Goal: Information Seeking & Learning: Find specific fact

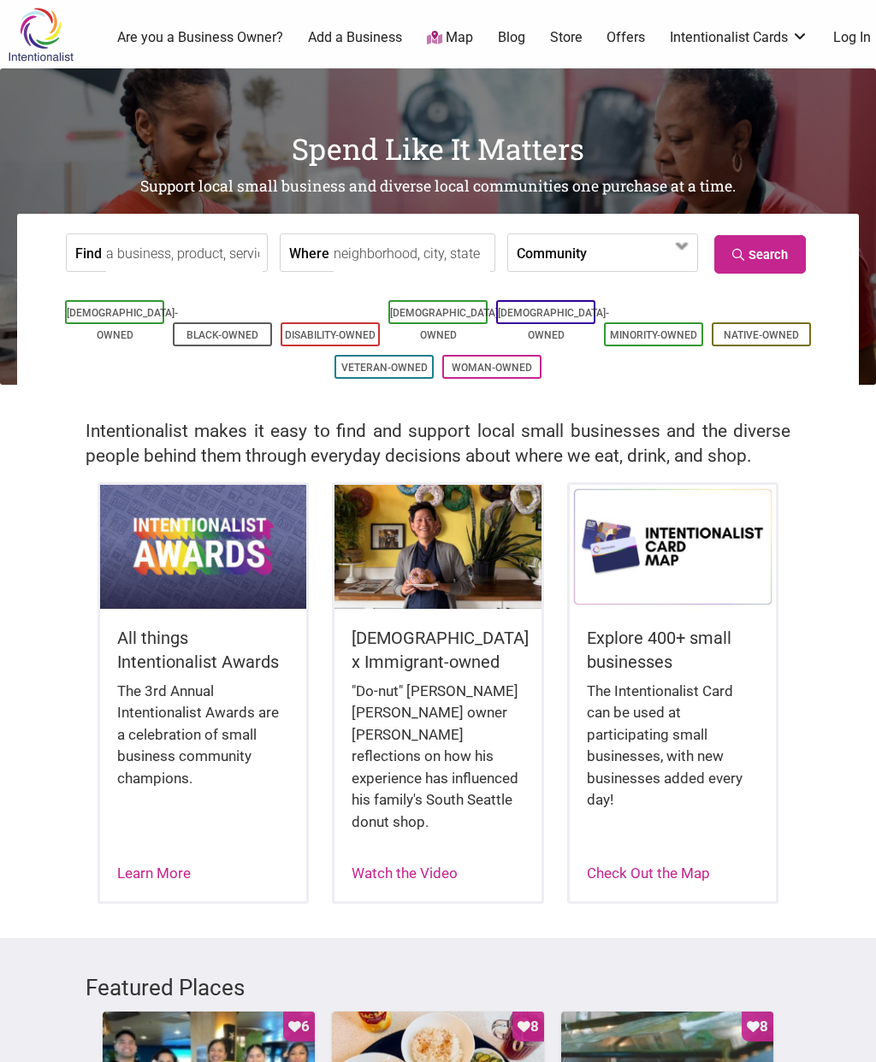
click at [226, 263] on input "Find" at bounding box center [184, 253] width 156 height 38
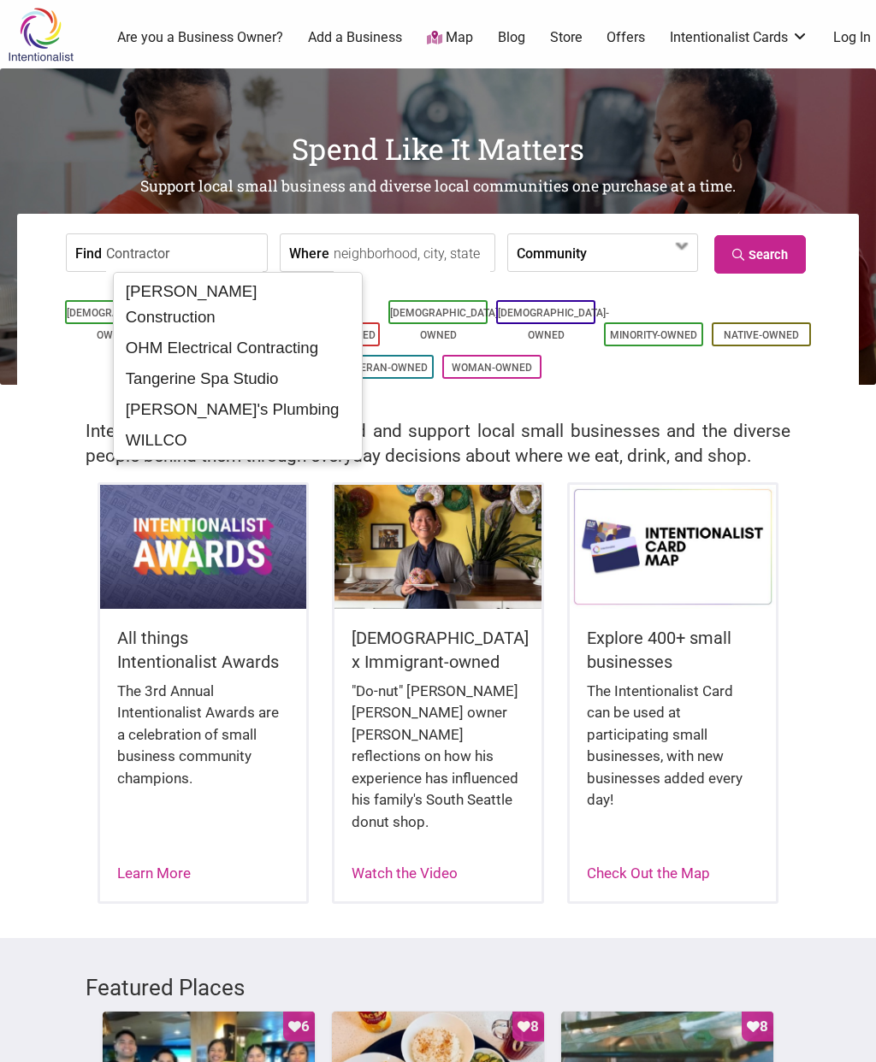
type input "Contractor"
click at [435, 257] on input "Where" at bounding box center [411, 253] width 156 height 38
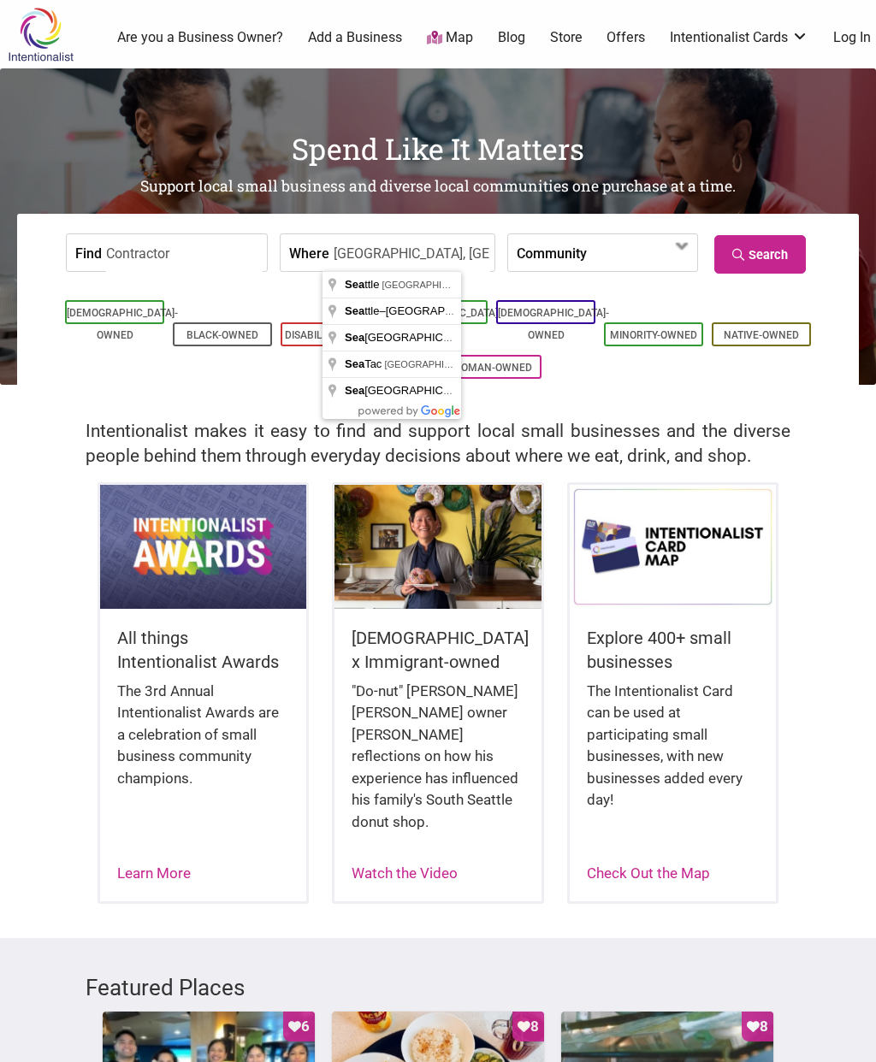
type input "Seattle, WA, USA"
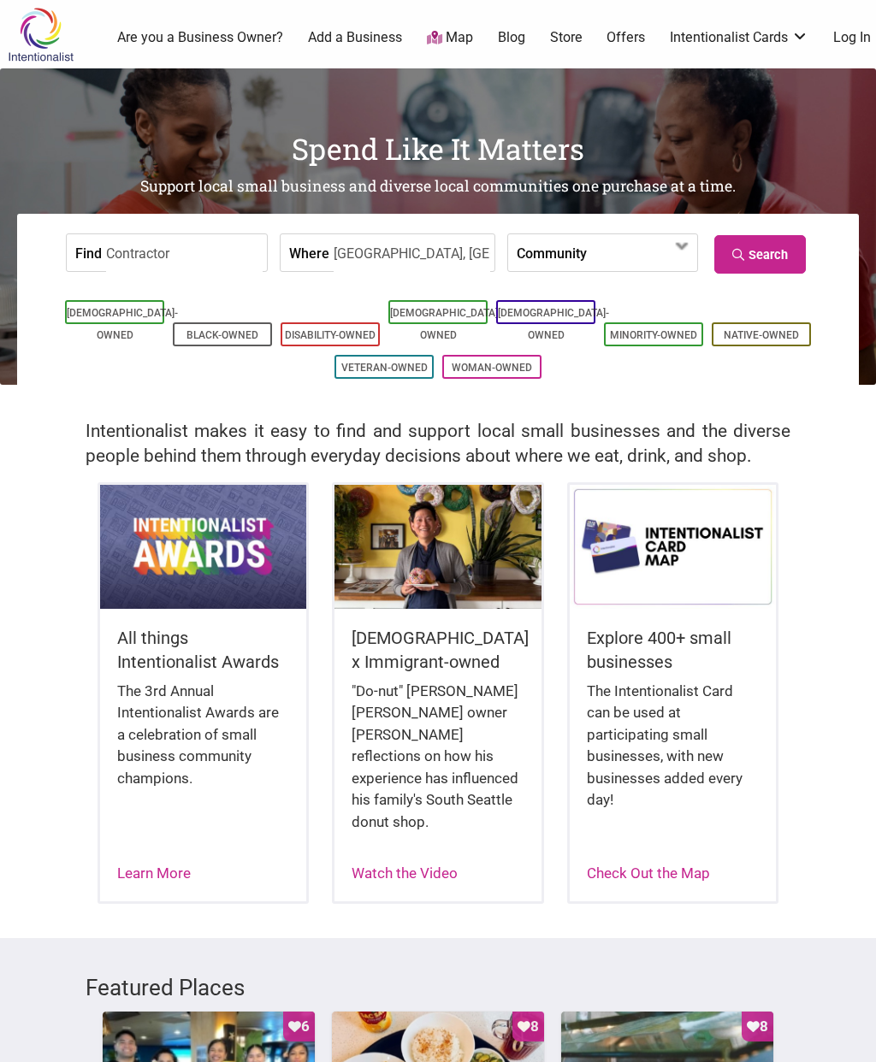
click at [770, 253] on link "Search" at bounding box center [759, 254] width 91 height 38
click at [211, 257] on input "Contractor" at bounding box center [184, 253] width 156 height 38
click at [422, 260] on input "Seattle, WA, USA" at bounding box center [411, 253] width 156 height 38
click at [599, 256] on span at bounding box center [635, 253] width 74 height 29
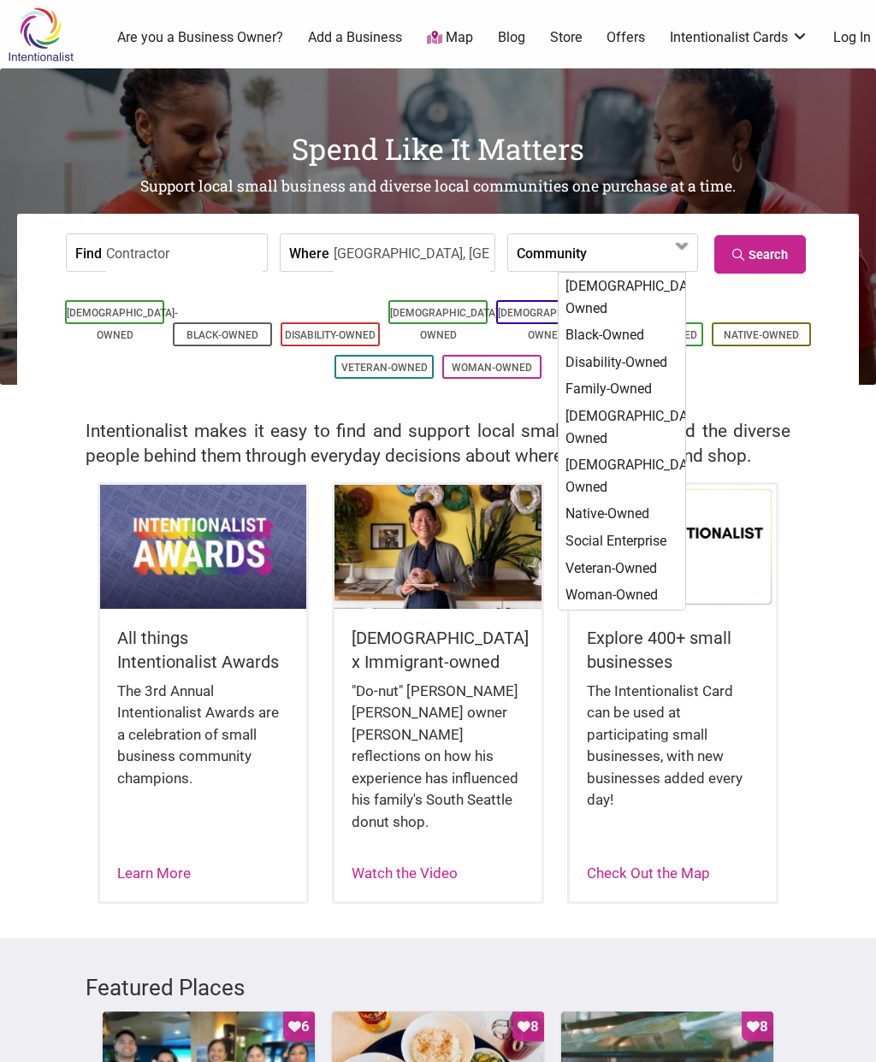
click at [538, 253] on label "Community" at bounding box center [551, 252] width 70 height 37
click at [417, 262] on input "Seattle, WA, USA" at bounding box center [411, 253] width 156 height 38
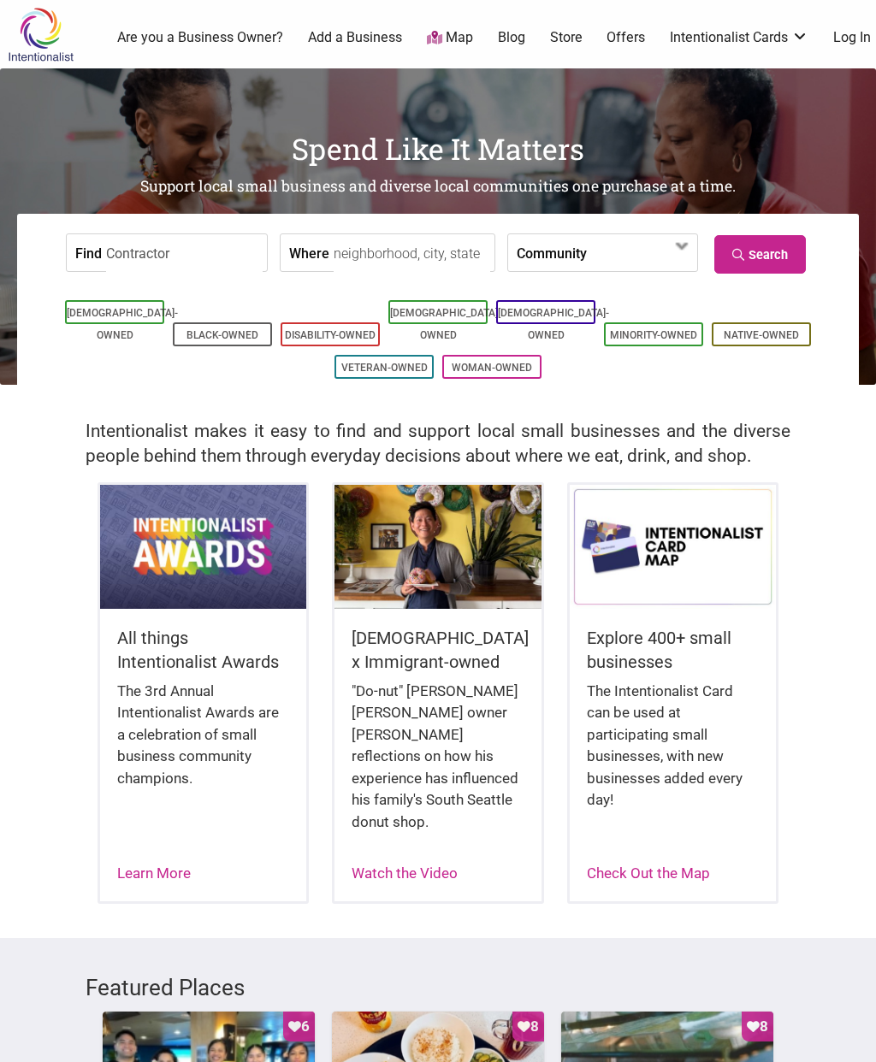
click at [405, 256] on input "Where" at bounding box center [411, 253] width 156 height 38
click at [417, 254] on input "Where" at bounding box center [411, 253] width 156 height 38
click at [415, 290] on div "Asian-Owned Black-Owned Disability-Owned Latino-Owned LGBTQ-Owned Minority-Owne…" at bounding box center [438, 339] width 816 height 121
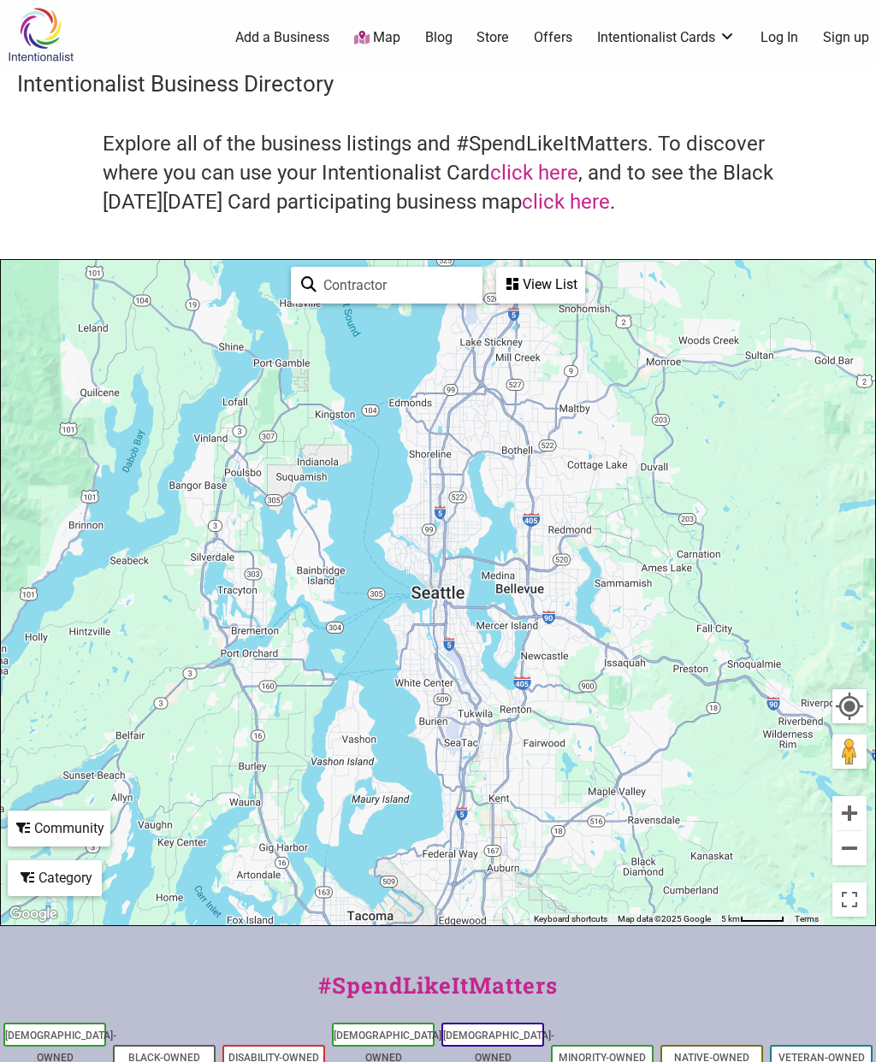
click at [567, 286] on div "View List" at bounding box center [540, 284] width 85 height 32
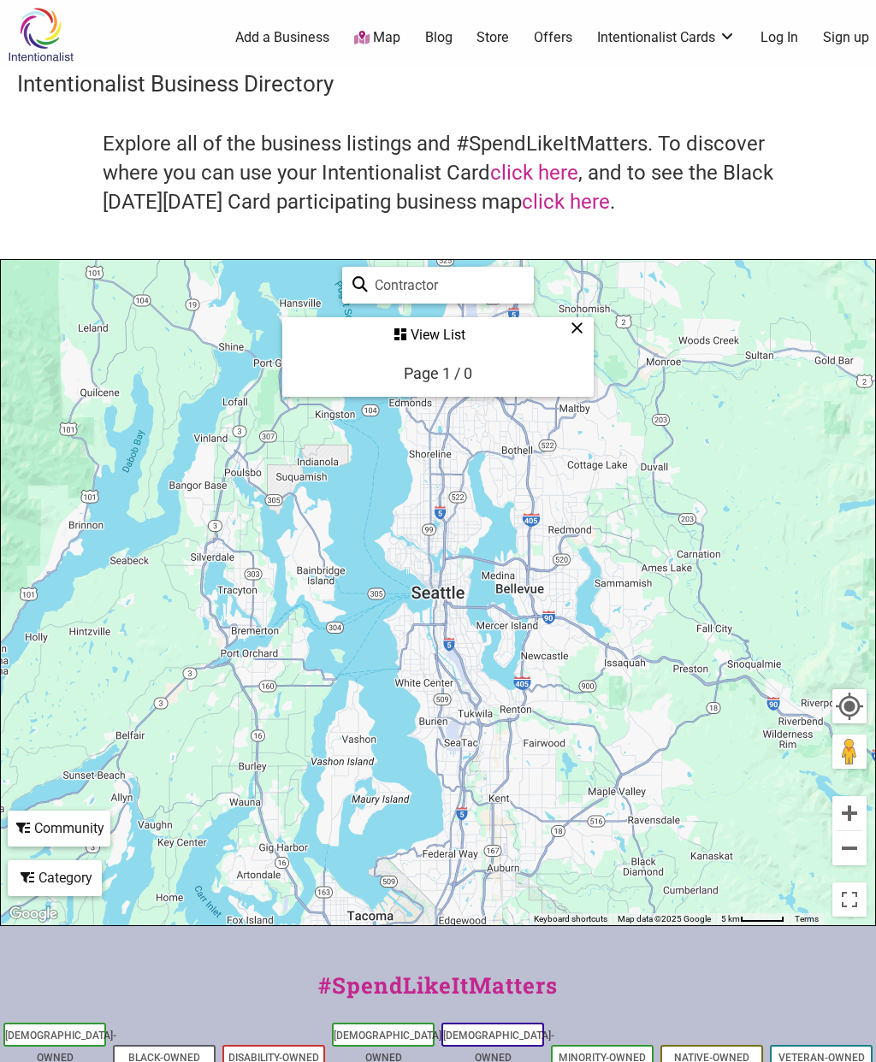
click at [469, 373] on div "Page 1 / 0" at bounding box center [438, 373] width 68 height 18
click at [389, 38] on link "Map" at bounding box center [377, 38] width 46 height 20
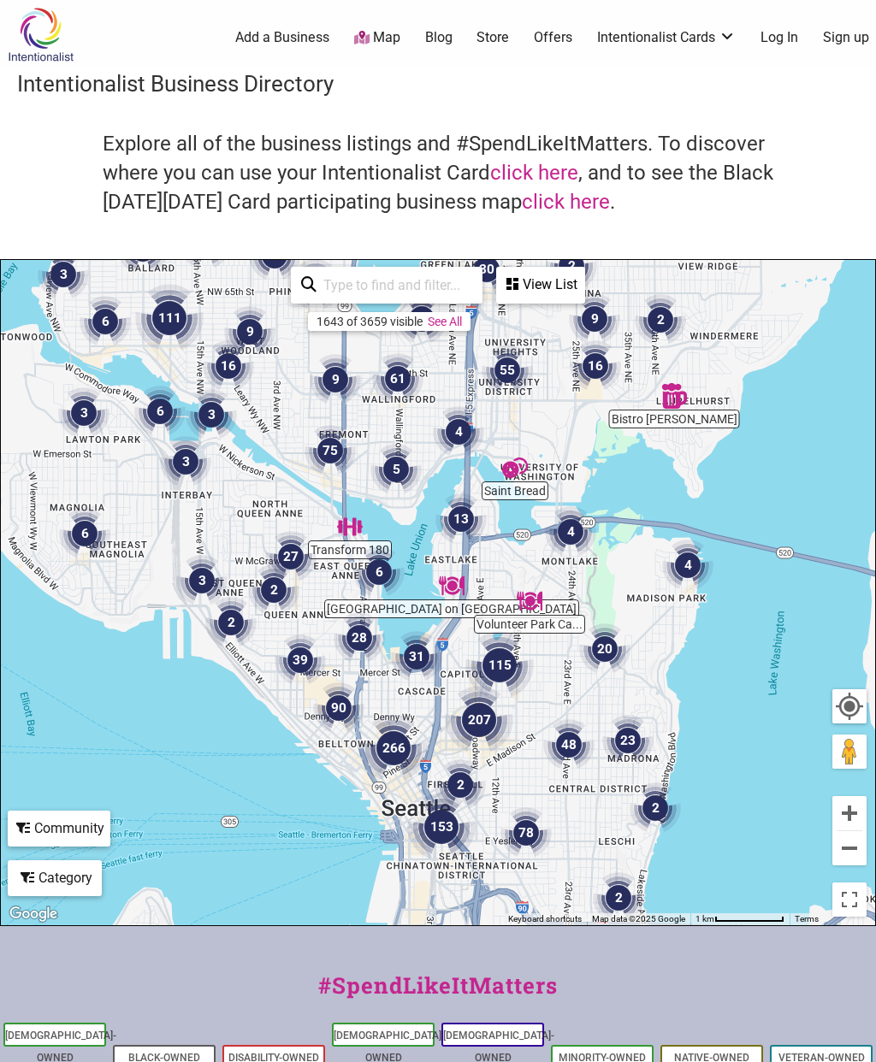
click at [498, 301] on div "Category" at bounding box center [540, 284] width 85 height 32
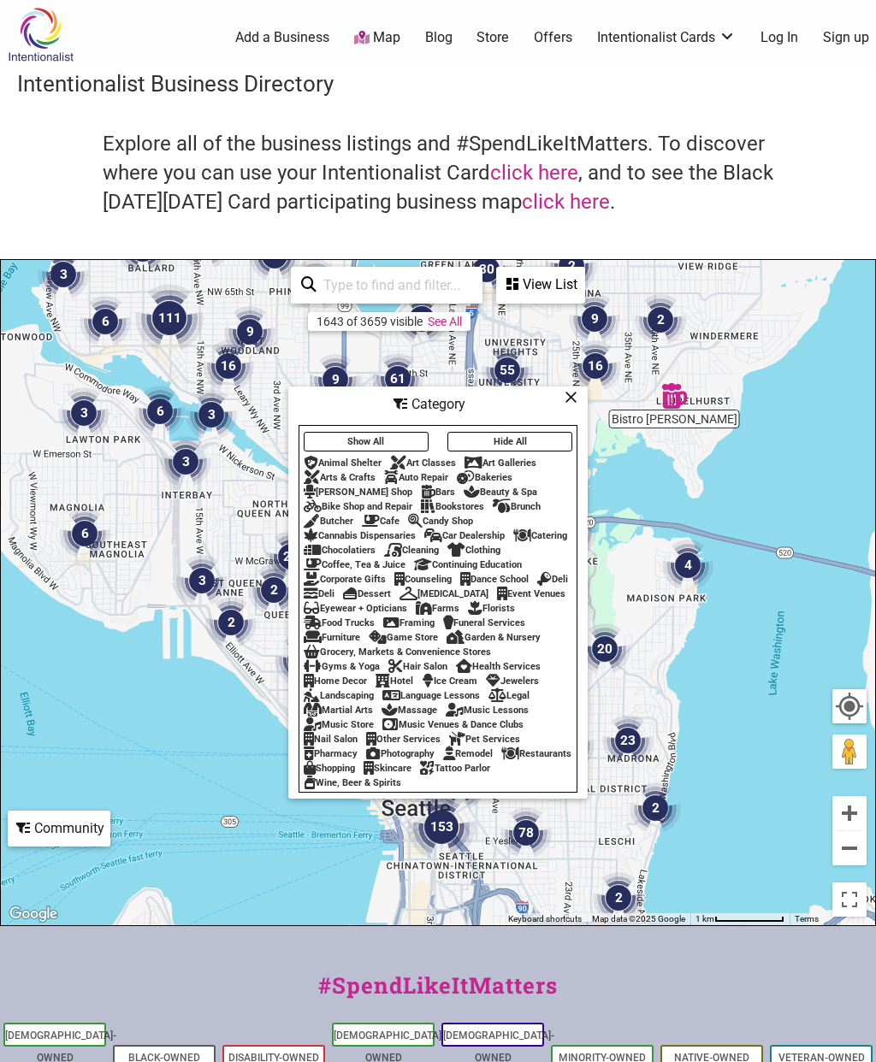
click at [421, 745] on div "Other Services" at bounding box center [403, 739] width 74 height 11
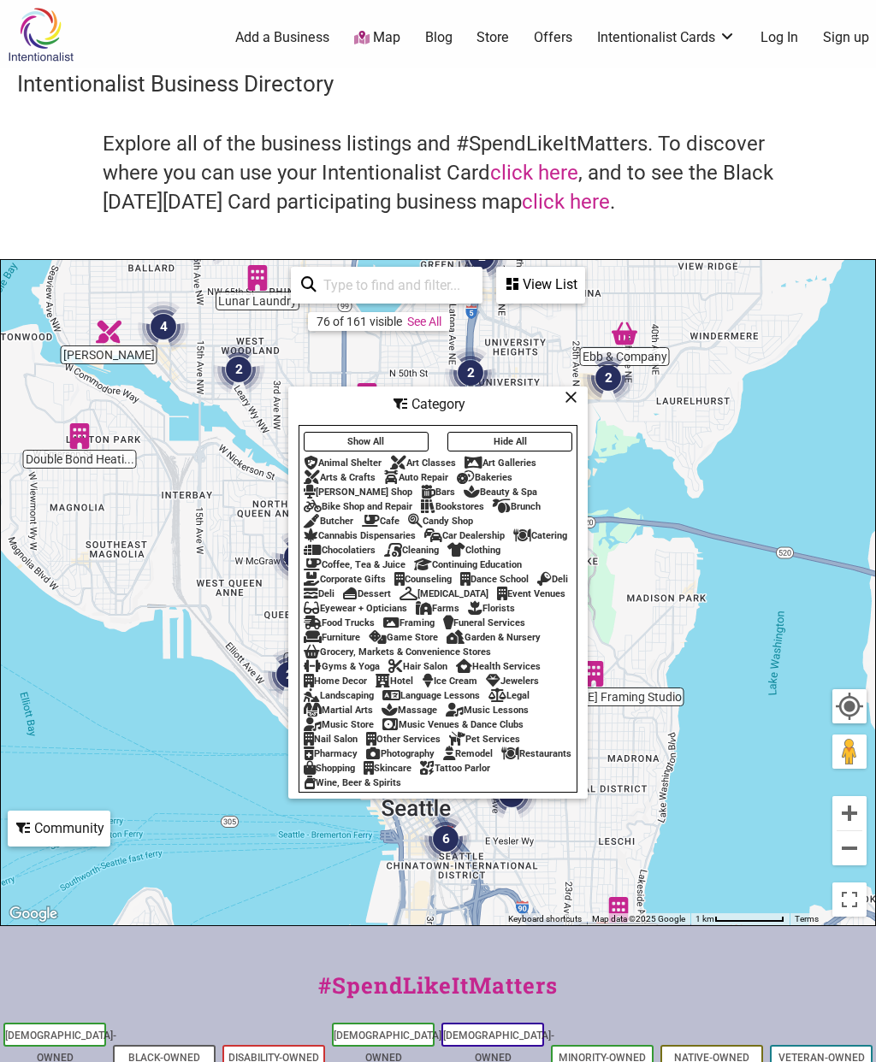
click at [768, 486] on div "To navigate, press the arrow keys." at bounding box center [438, 592] width 874 height 665
click at [558, 421] on div "Category" at bounding box center [438, 404] width 296 height 32
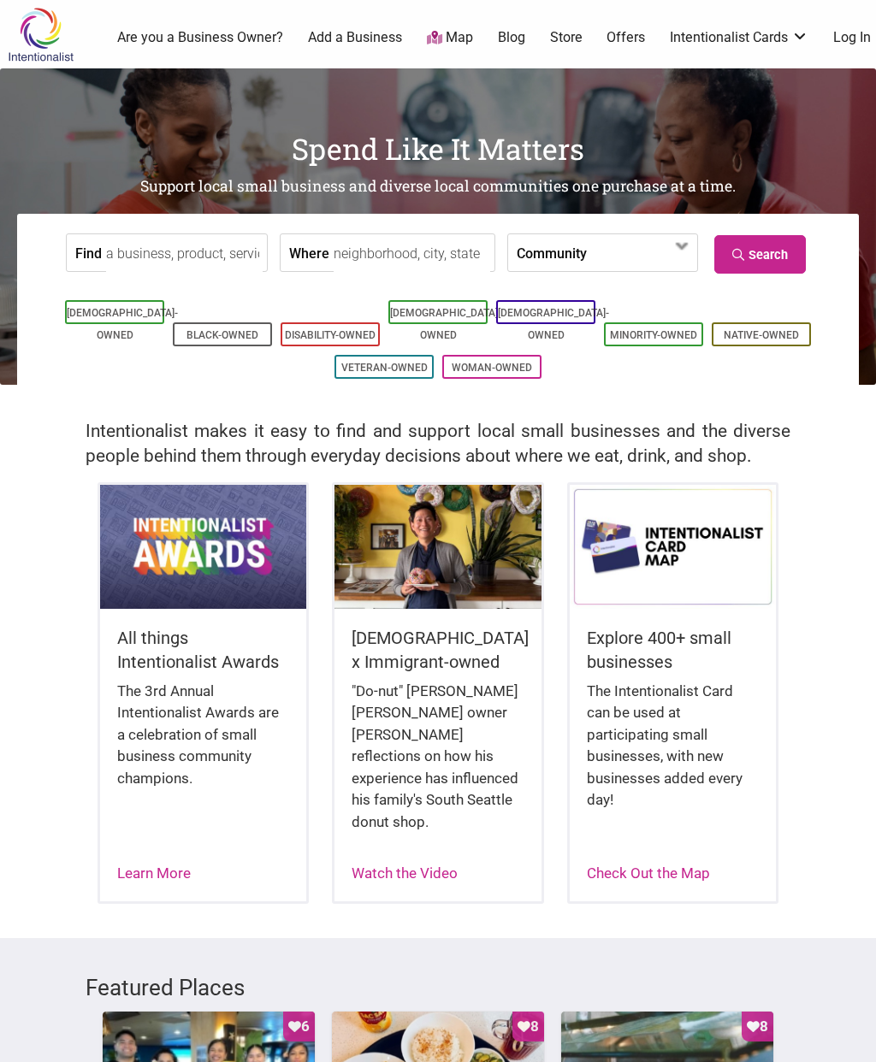
click at [198, 262] on input "Find" at bounding box center [184, 253] width 156 height 38
click at [224, 267] on input "Find" at bounding box center [184, 253] width 156 height 38
click at [410, 251] on input "Where" at bounding box center [411, 253] width 156 height 38
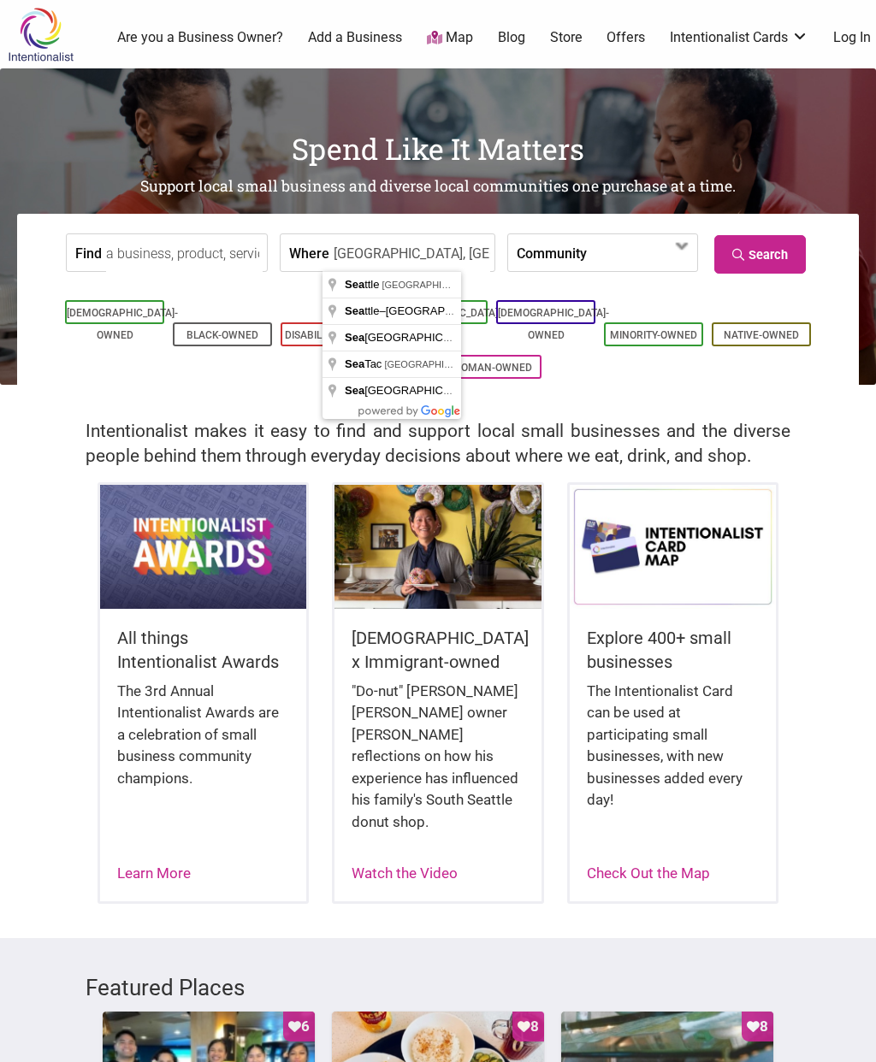
type input "Seattle, WA, USA"
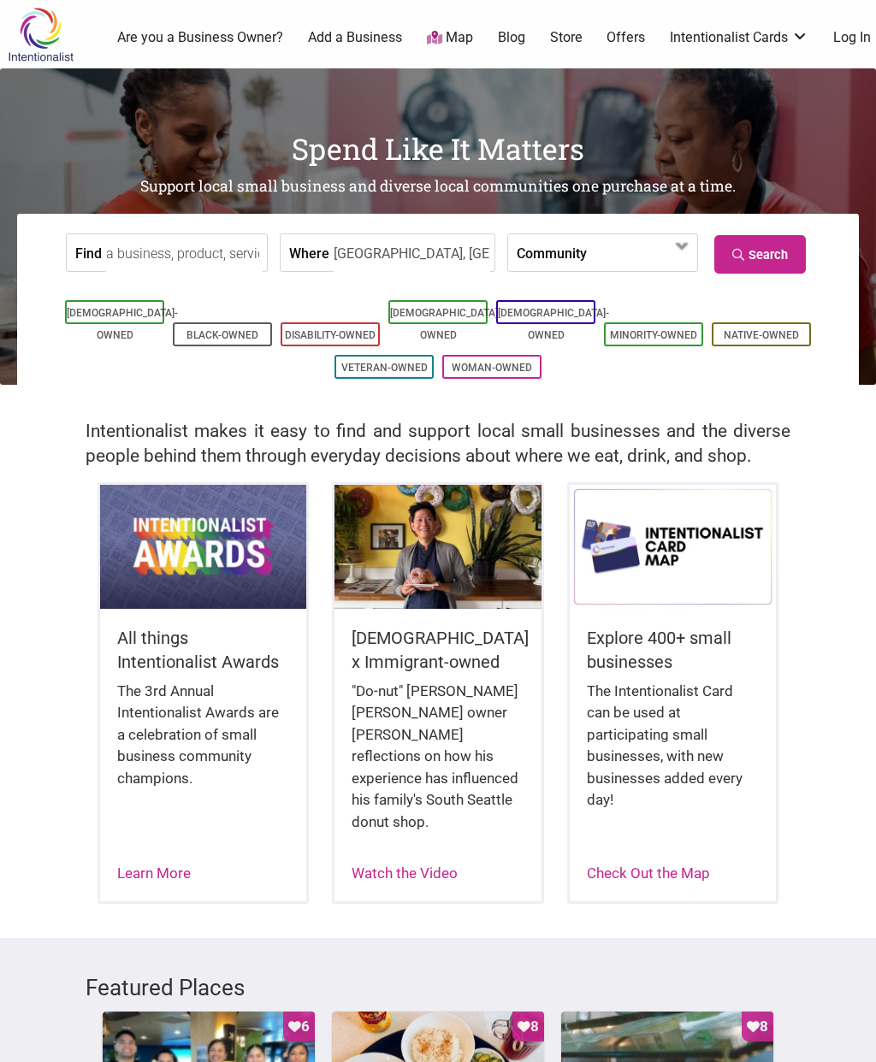
click at [230, 261] on input "Find" at bounding box center [184, 253] width 156 height 38
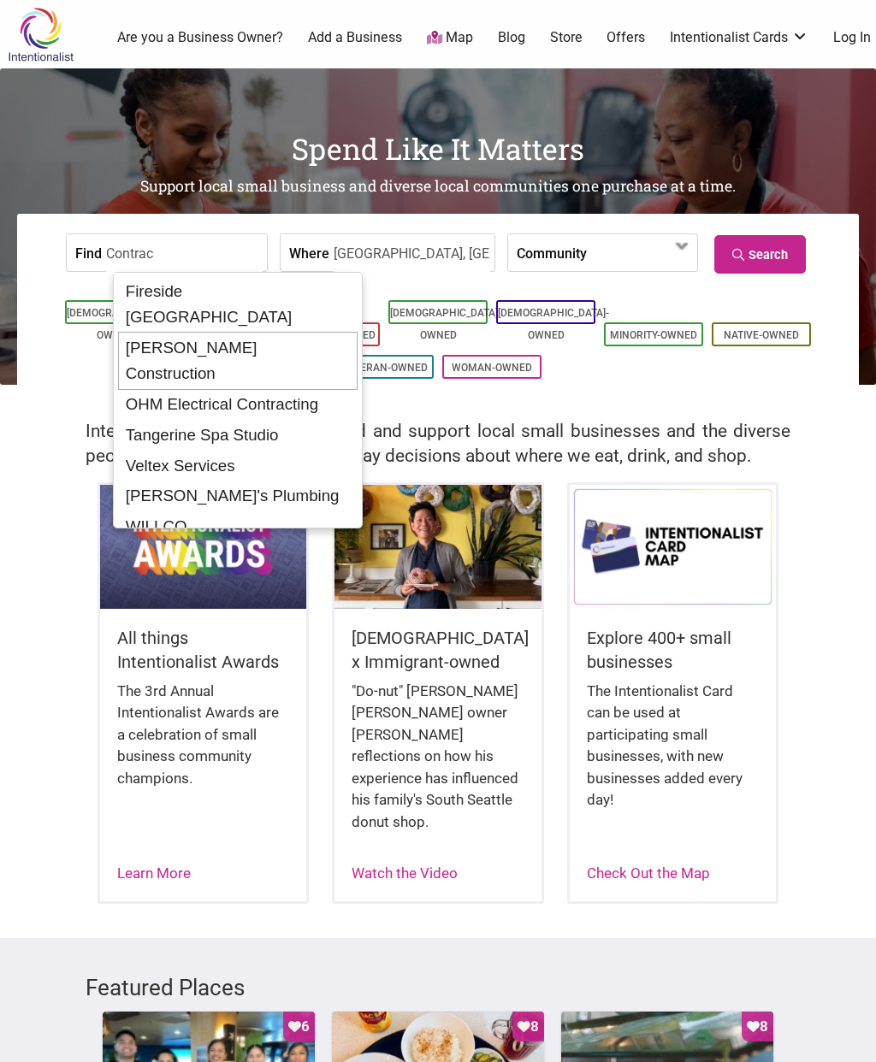
click at [276, 332] on div "Gaspar's Construction" at bounding box center [237, 361] width 239 height 58
type input "Gaspar's Construction"
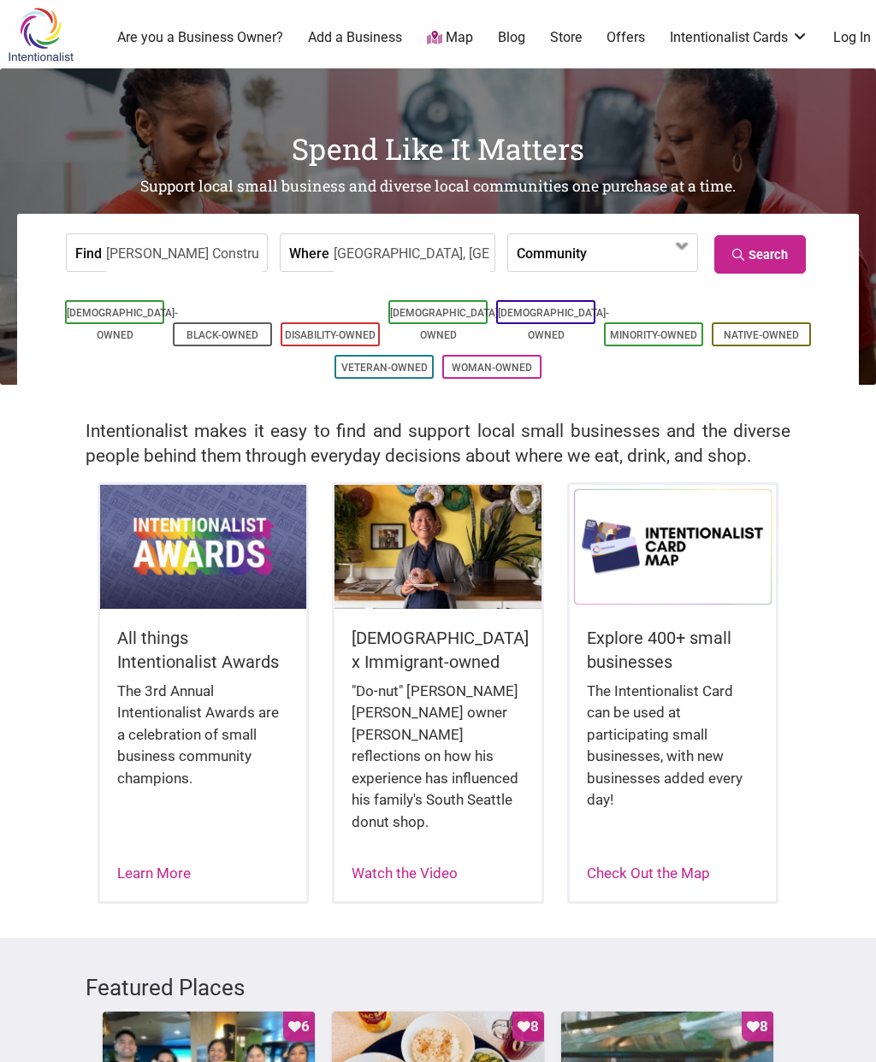
click at [408, 261] on input "Seattle, WA, USA" at bounding box center [411, 253] width 156 height 38
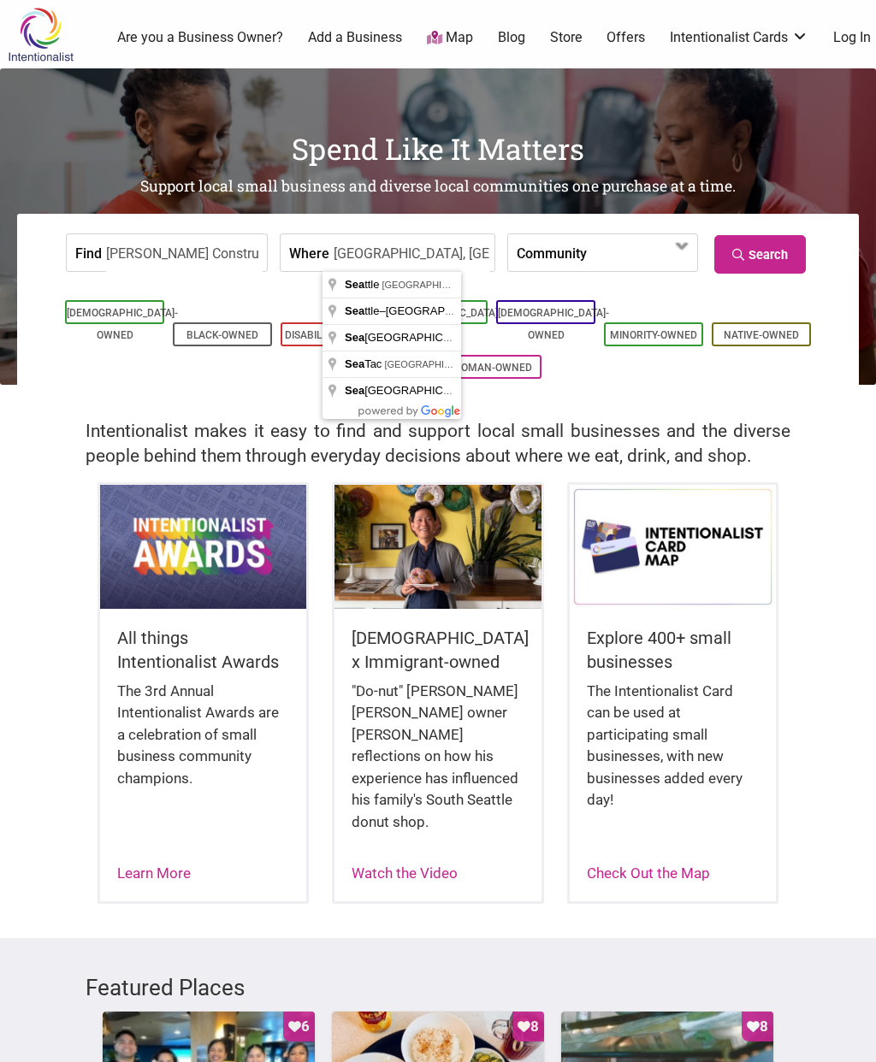
type input "Seattle, WA, USA"
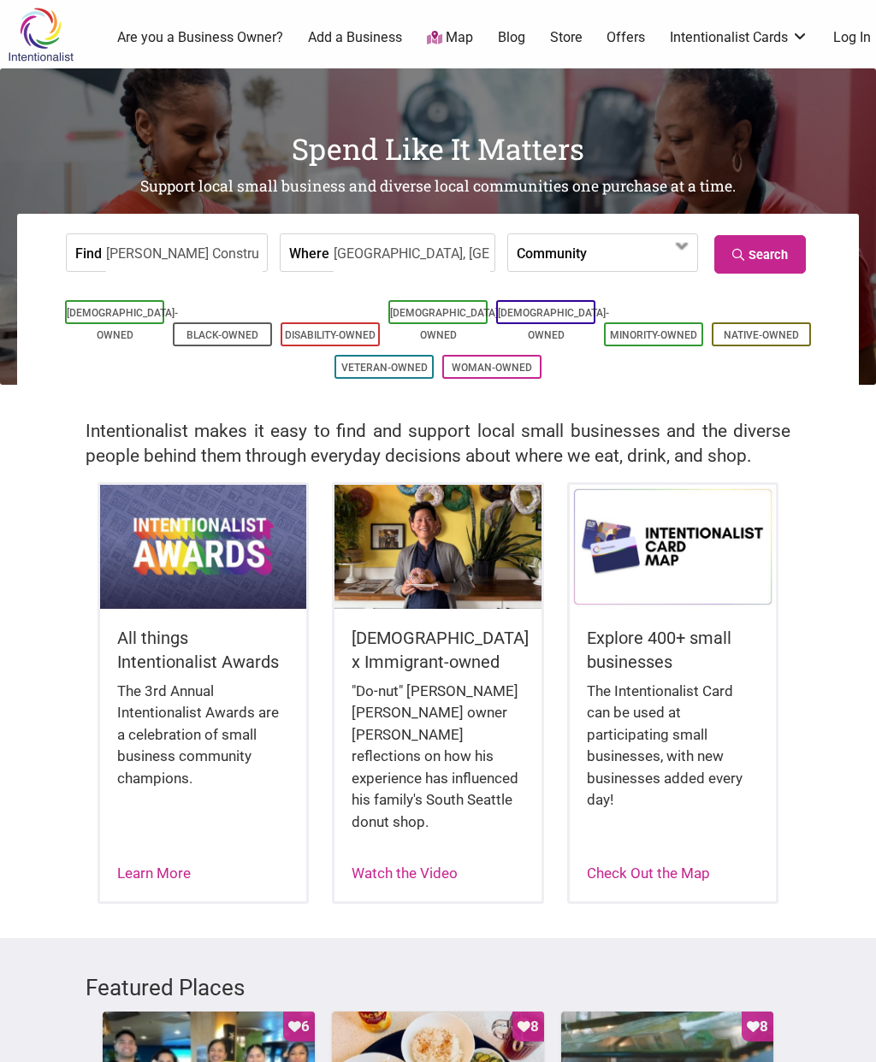
click at [215, 253] on input "[PERSON_NAME] Construction" at bounding box center [184, 253] width 156 height 38
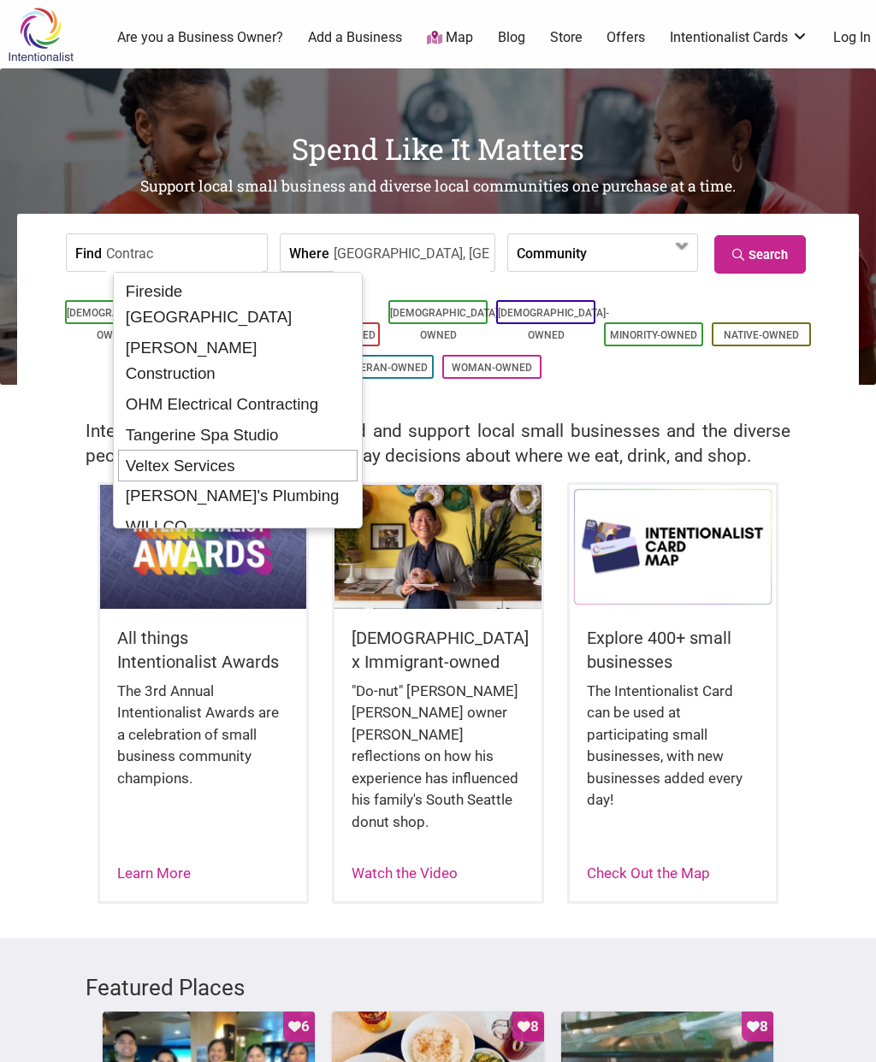
click at [235, 450] on div "Veltex Services" at bounding box center [237, 466] width 239 height 32
type input "Veltex Services"
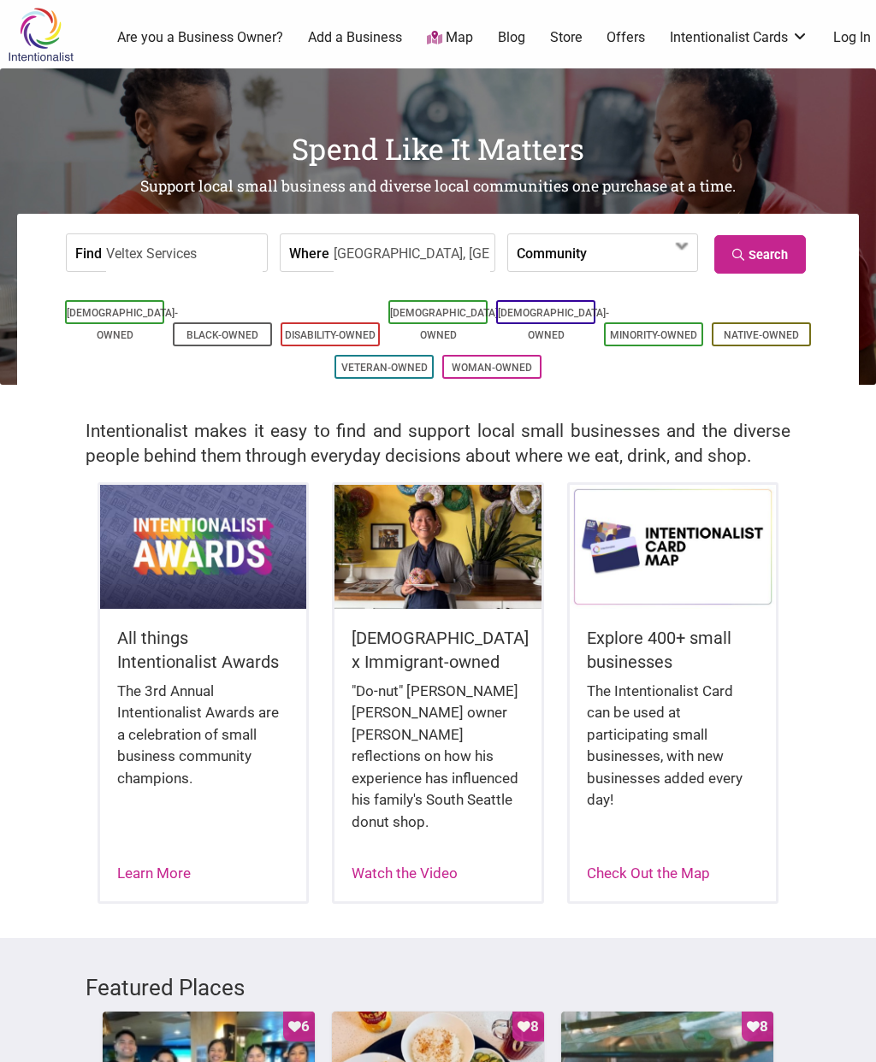
click at [220, 249] on input "Veltex Services" at bounding box center [184, 253] width 156 height 38
click at [398, 261] on input "Seattle, WA, USA" at bounding box center [411, 253] width 156 height 38
type input "Seattle, WA, USA"
click at [230, 256] on input "Veltex Services" at bounding box center [184, 253] width 156 height 38
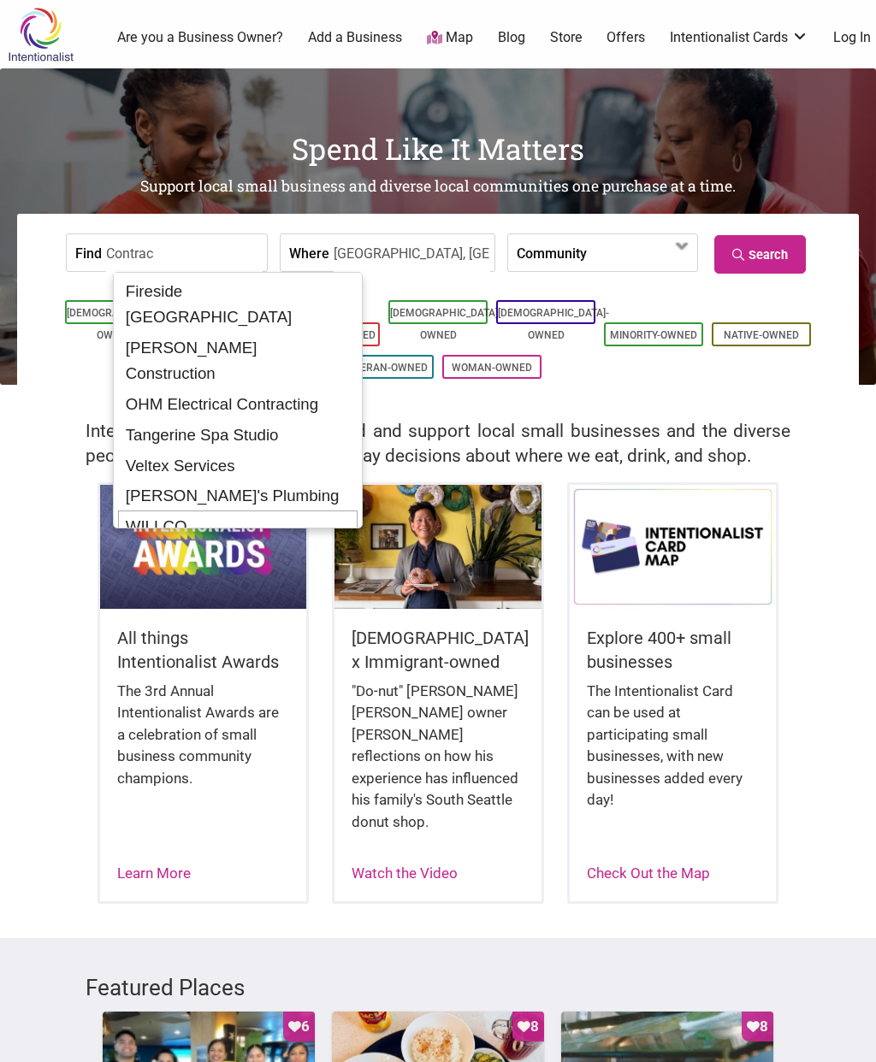
click at [185, 510] on div "WILLCO" at bounding box center [237, 526] width 239 height 32
type input "WILLCO"
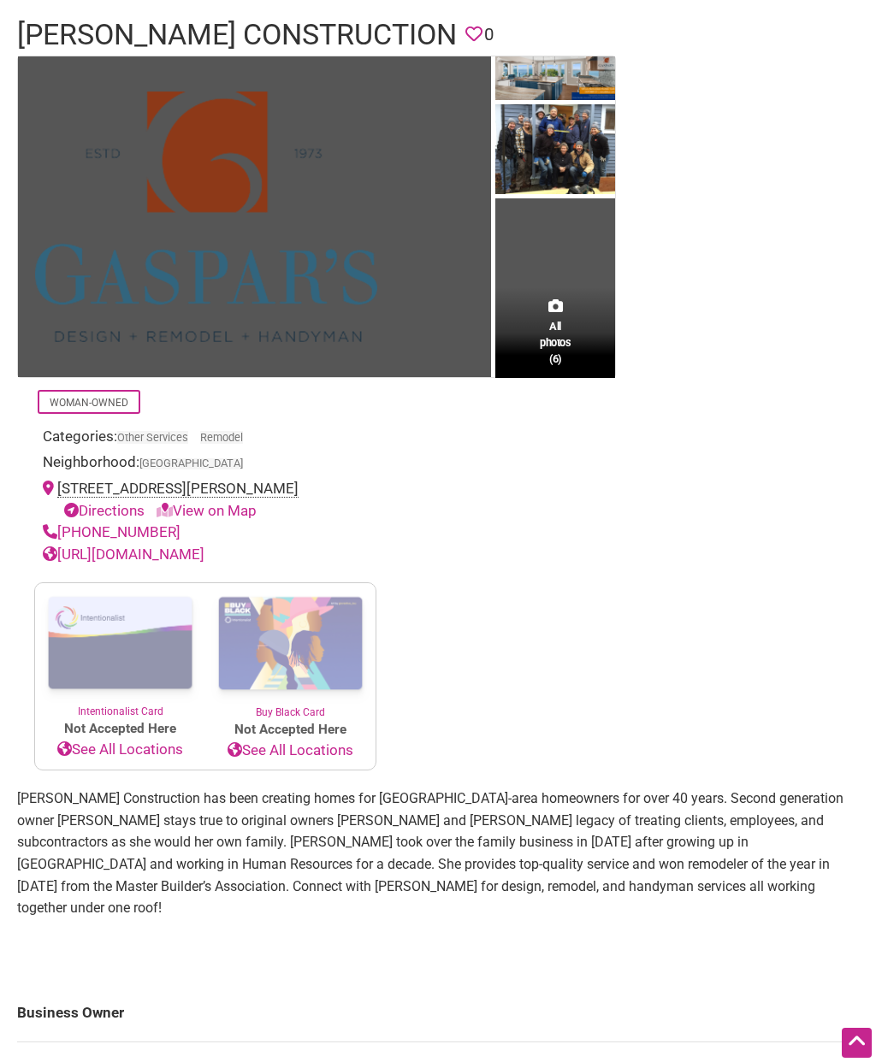
scroll to position [121, 0]
click at [204, 546] on link "[URL][DOMAIN_NAME]" at bounding box center [124, 554] width 162 height 17
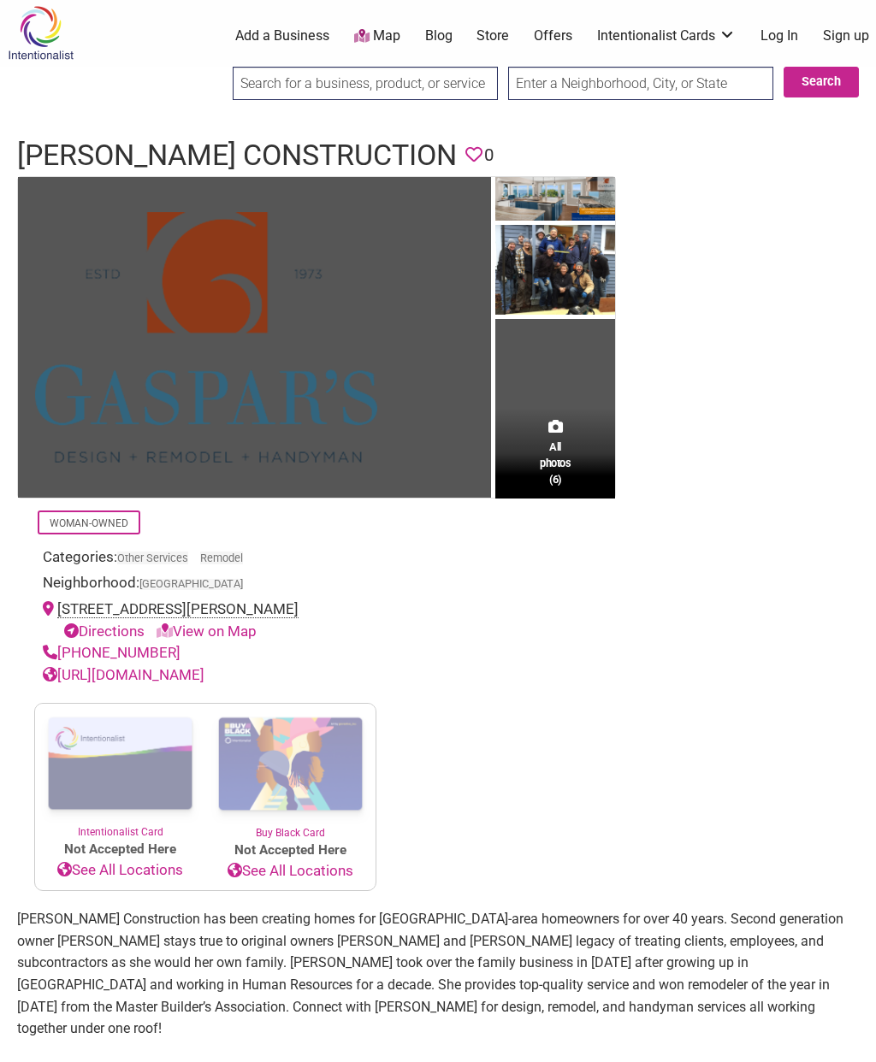
scroll to position [1, 0]
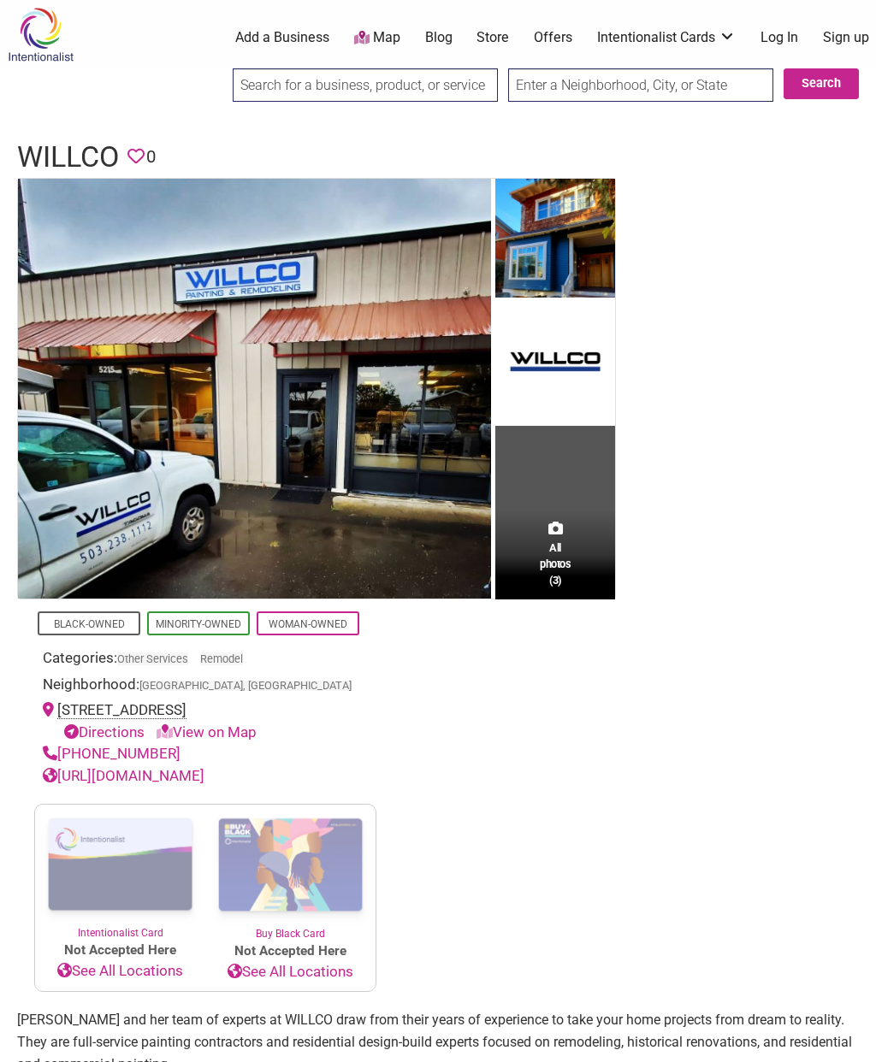
click at [435, 87] on input "search" at bounding box center [365, 84] width 265 height 33
type input "C"
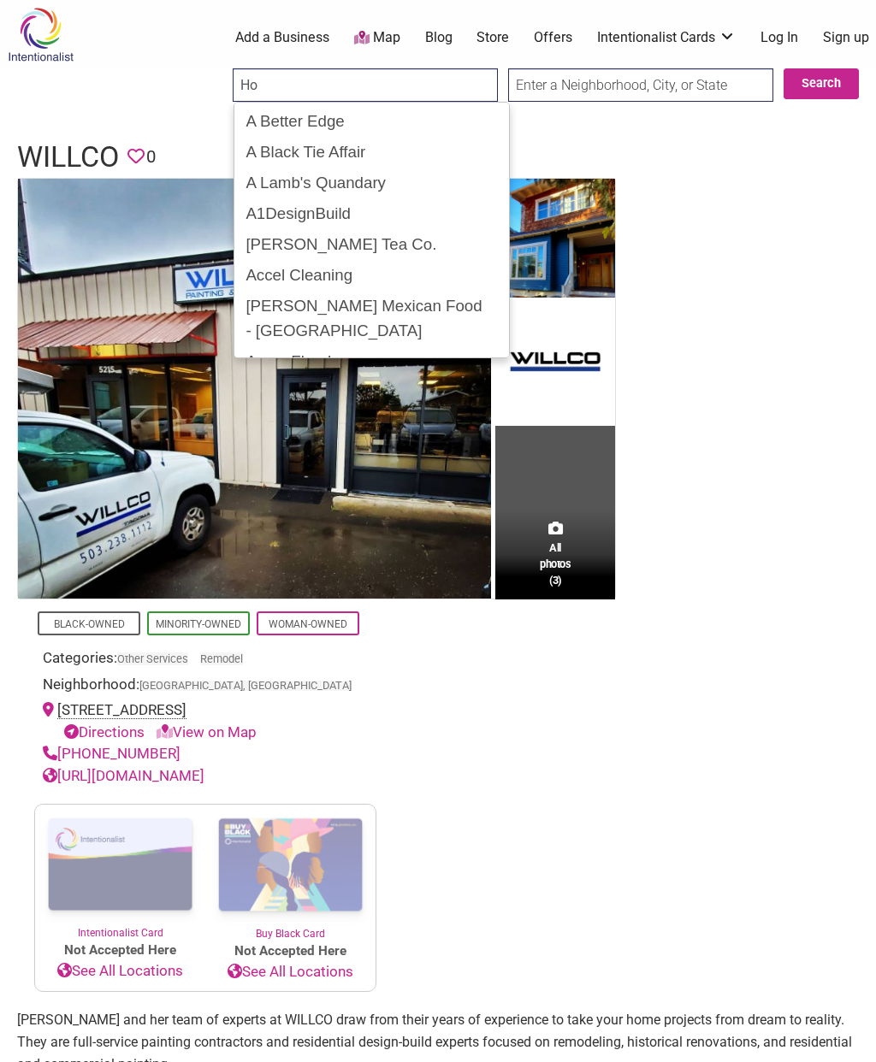
type input "H"
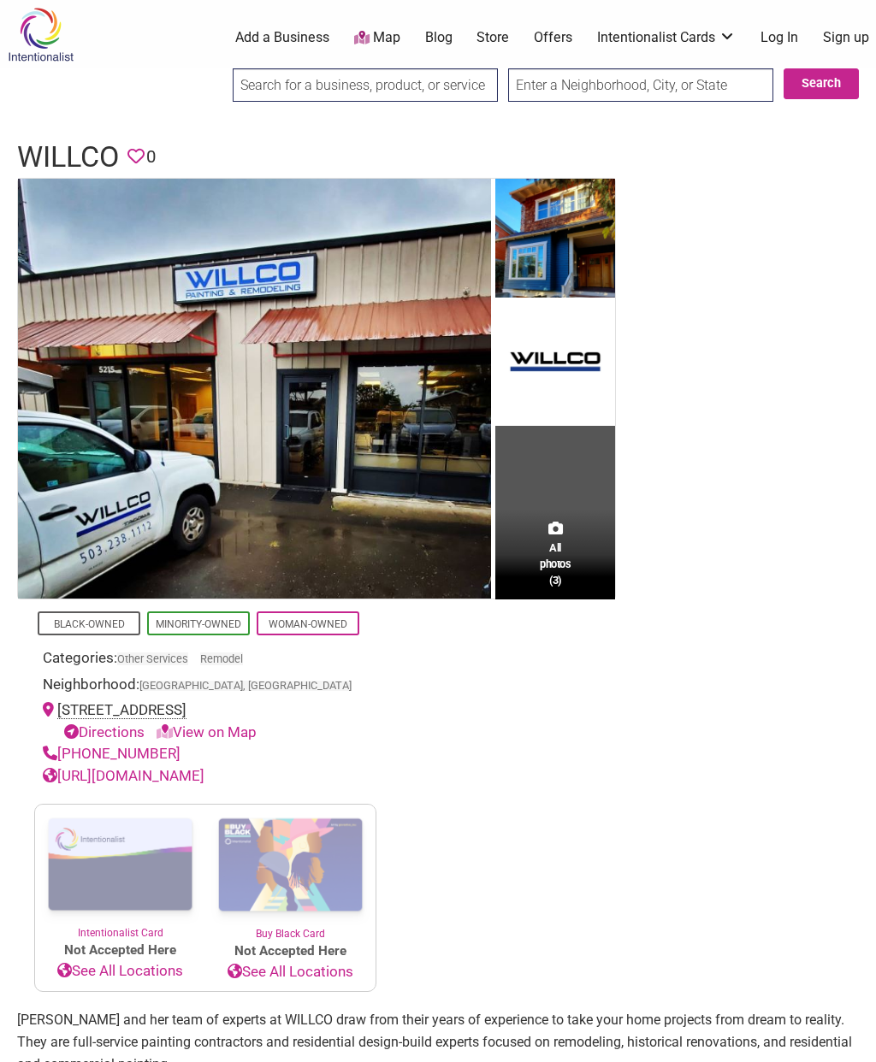
click at [56, 56] on img at bounding box center [40, 35] width 81 height 56
